Goal: Check status

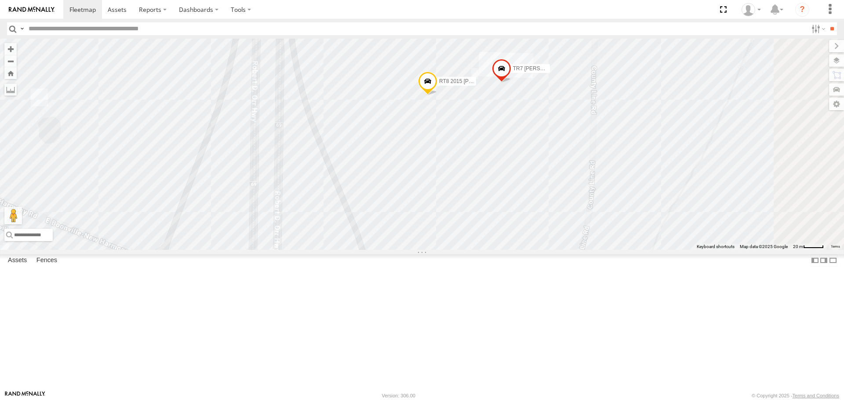
drag, startPoint x: 615, startPoint y: 84, endPoint x: 574, endPoint y: 182, distance: 106.4
click at [574, 182] on div "RT9 Peterbilt RT8 2015 [PERSON_NAME] TR7 [PERSON_NAME] DM6905" at bounding box center [422, 144] width 844 height 211
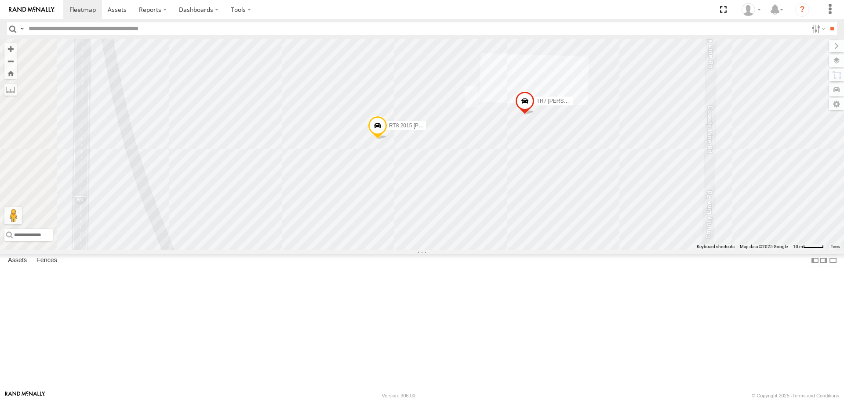
drag, startPoint x: 600, startPoint y: 127, endPoint x: 586, endPoint y: 192, distance: 65.7
click at [586, 192] on div "RT9 Peterbilt RT8 2015 [PERSON_NAME] TR7 [PERSON_NAME] DM6905 S8 International …" at bounding box center [422, 144] width 844 height 211
click at [501, 16] on span at bounding box center [491, 5] width 19 height 24
click at [503, 6] on label at bounding box center [494, 3] width 17 height 6
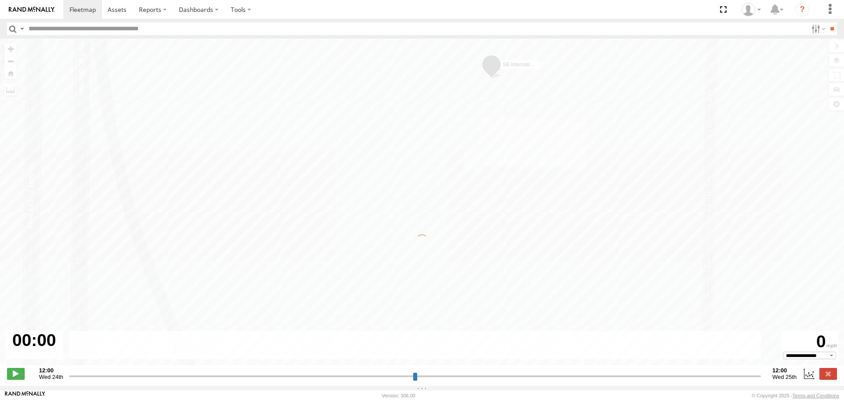
type input "**********"
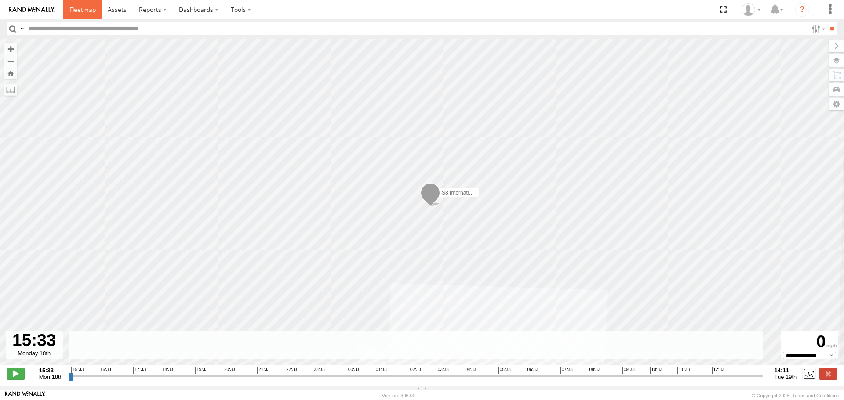
click at [79, 9] on span at bounding box center [82, 9] width 26 height 8
